Goal: Browse casually: Explore the website without a specific task or goal

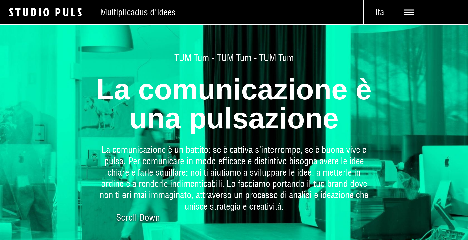
click at [379, 13] on span "Ita" at bounding box center [380, 12] width 32 height 11
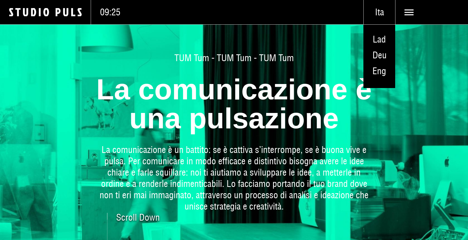
click at [378, 57] on span "Deu" at bounding box center [380, 55] width 14 height 12
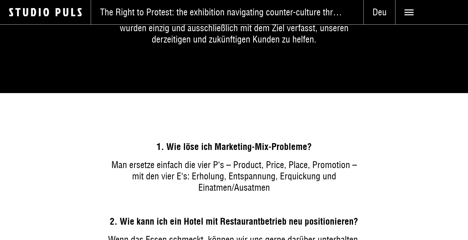
scroll to position [1033, 0]
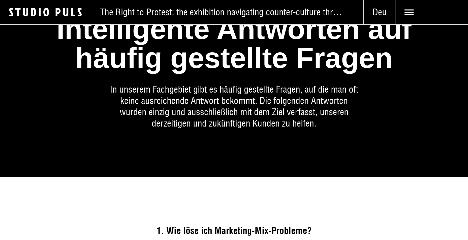
click at [48, 12] on icon at bounding box center [46, 12] width 6 height 8
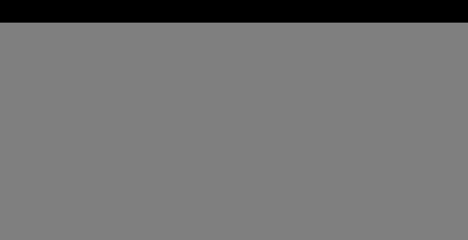
scroll to position [2092, 0]
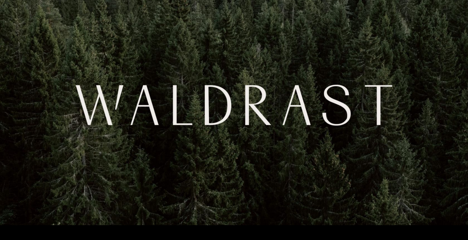
click at [237, 110] on img at bounding box center [234, 105] width 468 height 240
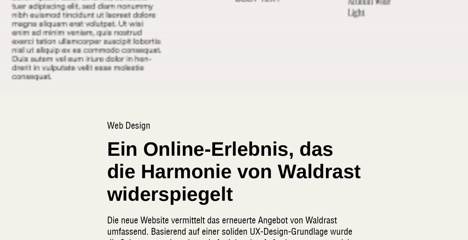
scroll to position [1799, 0]
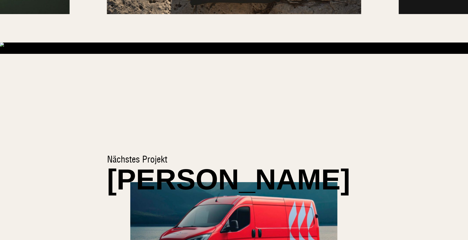
click at [303, 199] on img at bounding box center [233, 228] width 207 height 92
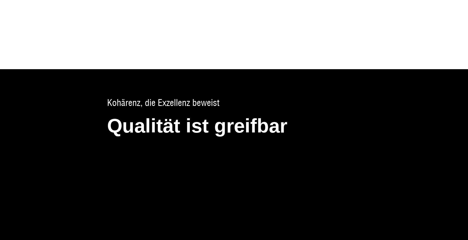
scroll to position [1420, 0]
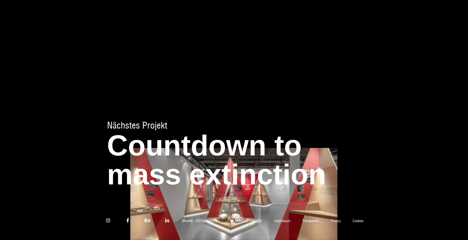
click at [271, 180] on span "Countdown to mass extinction" at bounding box center [234, 160] width 254 height 58
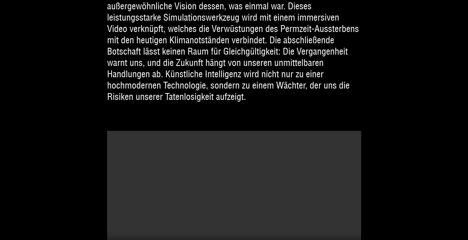
scroll to position [2696, 0]
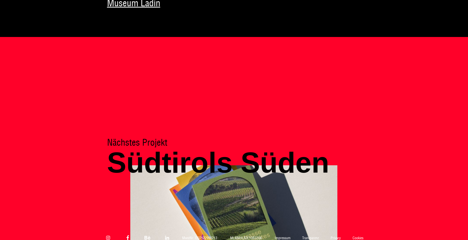
click at [297, 189] on img at bounding box center [233, 212] width 207 height 92
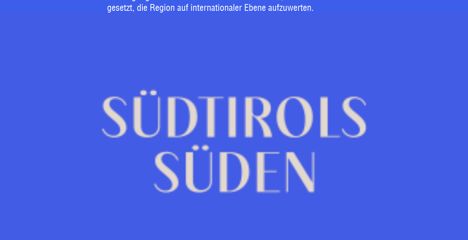
scroll to position [479, 0]
